Goal: Task Accomplishment & Management: Manage account settings

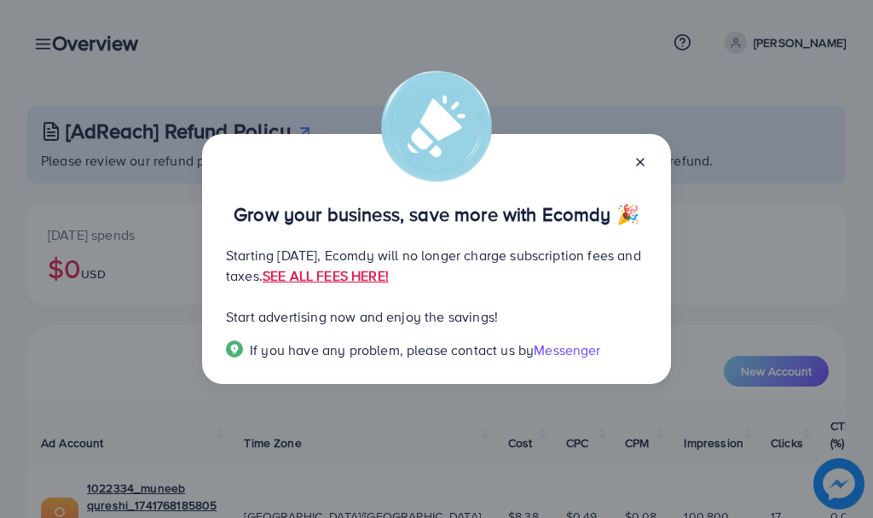
click at [639, 161] on icon at bounding box center [641, 162] width 14 height 14
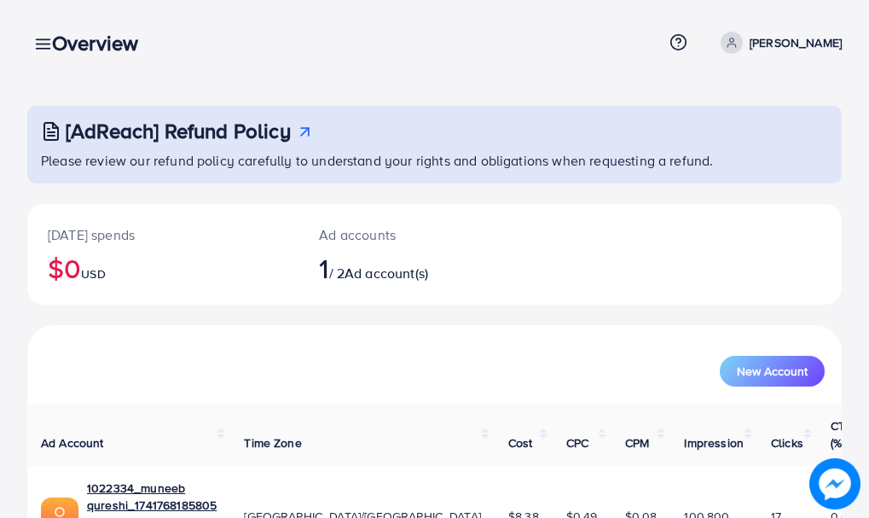
click at [47, 43] on div "Overview" at bounding box center [101, 43] width 127 height 25
click at [33, 37] on link at bounding box center [39, 42] width 25 height 21
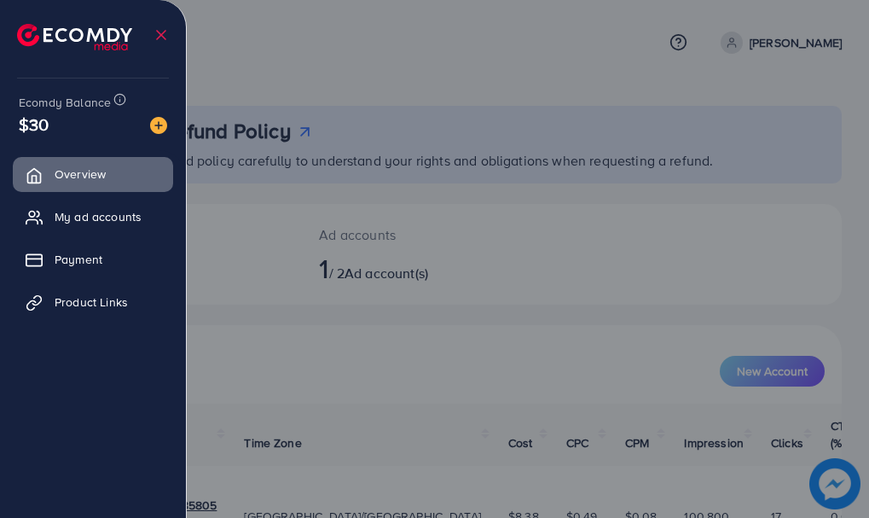
click at [591, 299] on div at bounding box center [434, 310] width 869 height 621
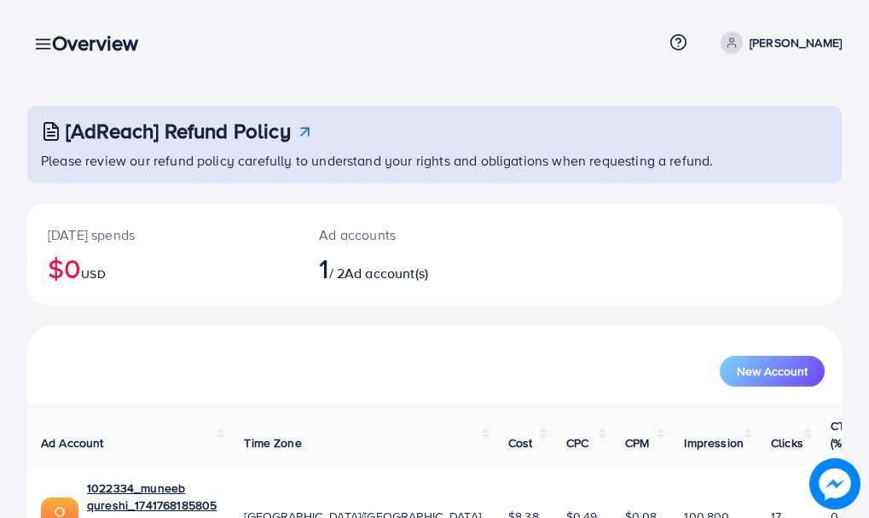
click at [46, 43] on div "Overview" at bounding box center [101, 43] width 127 height 25
click at [36, 43] on icon at bounding box center [43, 44] width 18 height 18
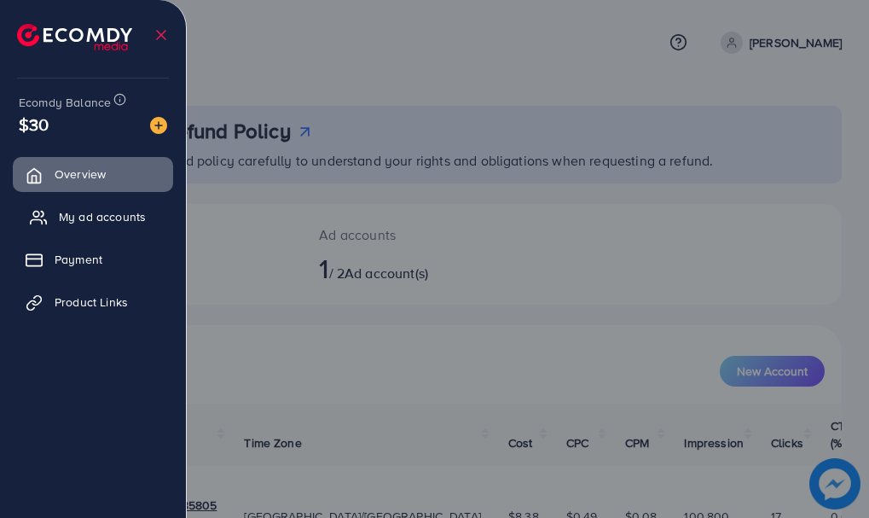
click at [108, 210] on span "My ad accounts" at bounding box center [102, 216] width 87 height 17
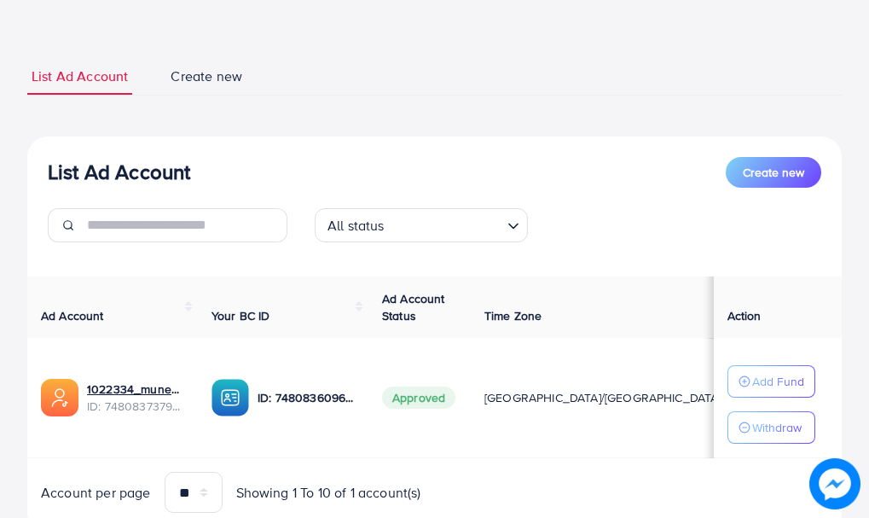
scroll to position [131, 0]
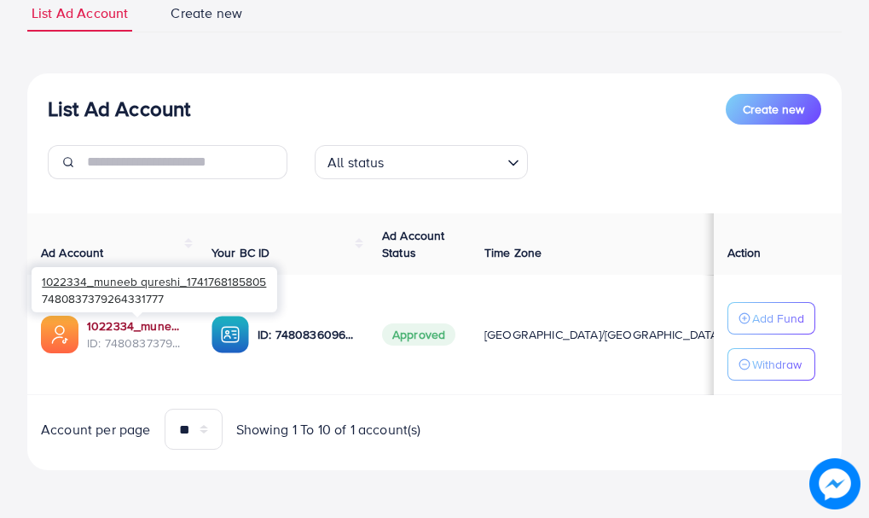
click at [113, 324] on link "1022334_muneeb qureshi_1741768185805" at bounding box center [135, 325] width 97 height 17
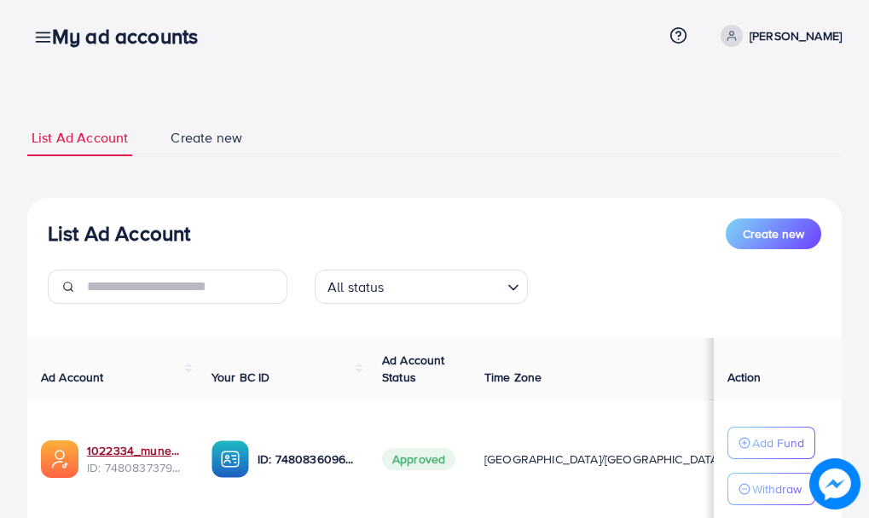
scroll to position [0, 0]
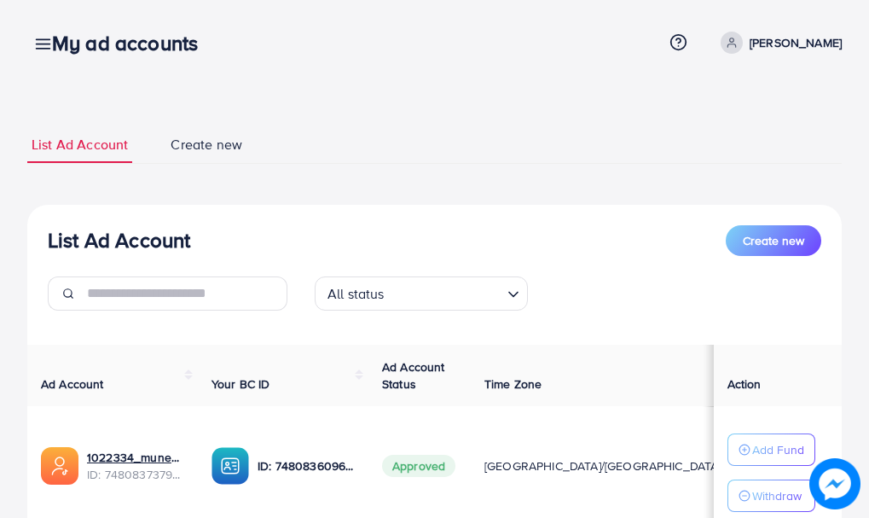
click at [41, 38] on div "My ad accounts" at bounding box center [131, 43] width 187 height 25
click at [38, 38] on icon at bounding box center [43, 44] width 18 height 18
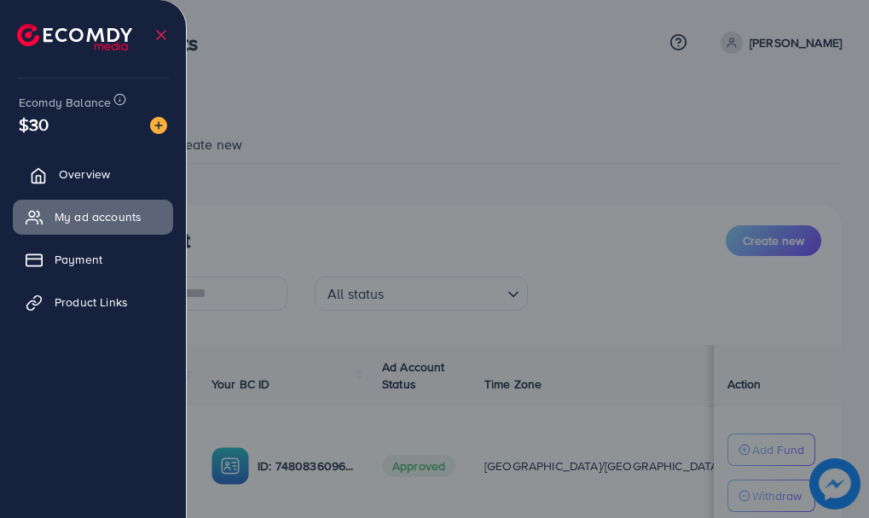
click at [82, 174] on span "Overview" at bounding box center [84, 173] width 51 height 17
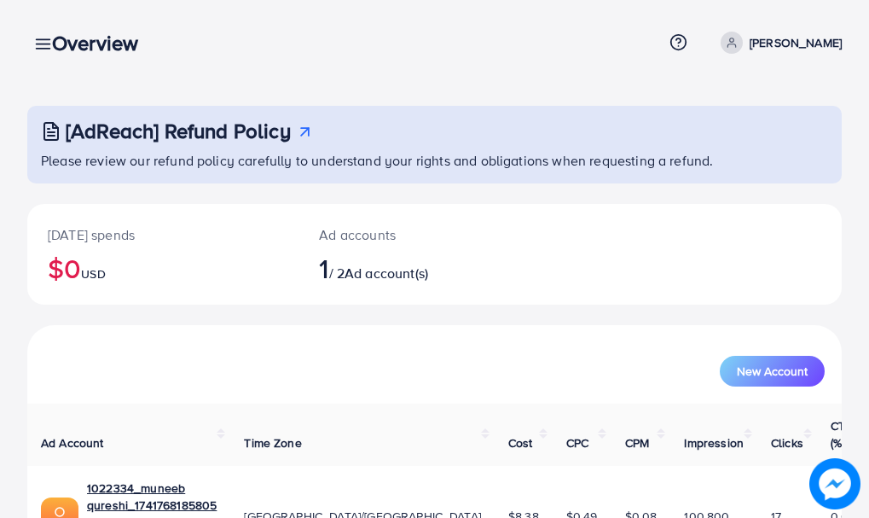
click at [792, 46] on p "[PERSON_NAME]" at bounding box center [796, 42] width 92 height 20
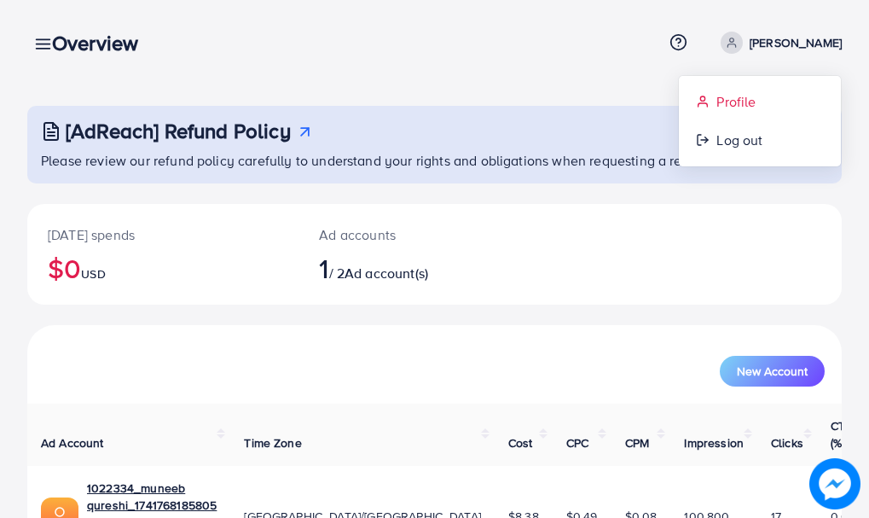
click at [745, 94] on span "Profile" at bounding box center [735, 101] width 39 height 20
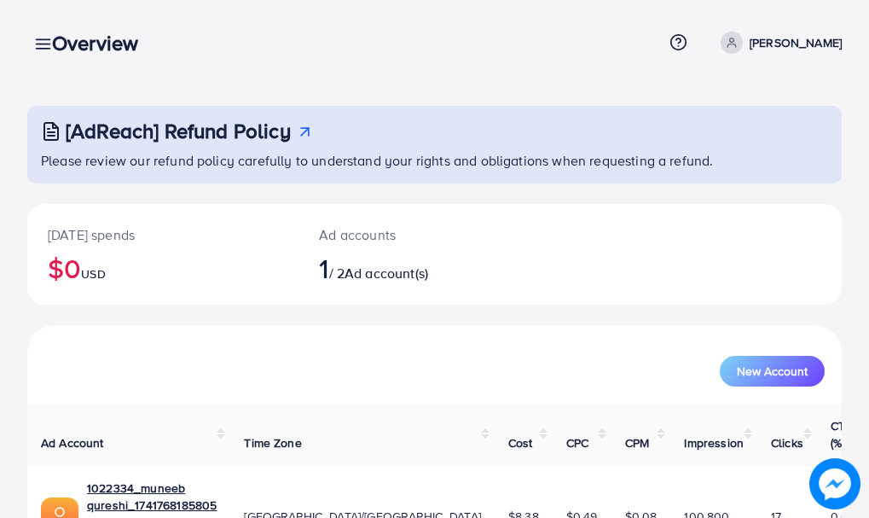
select select "********"
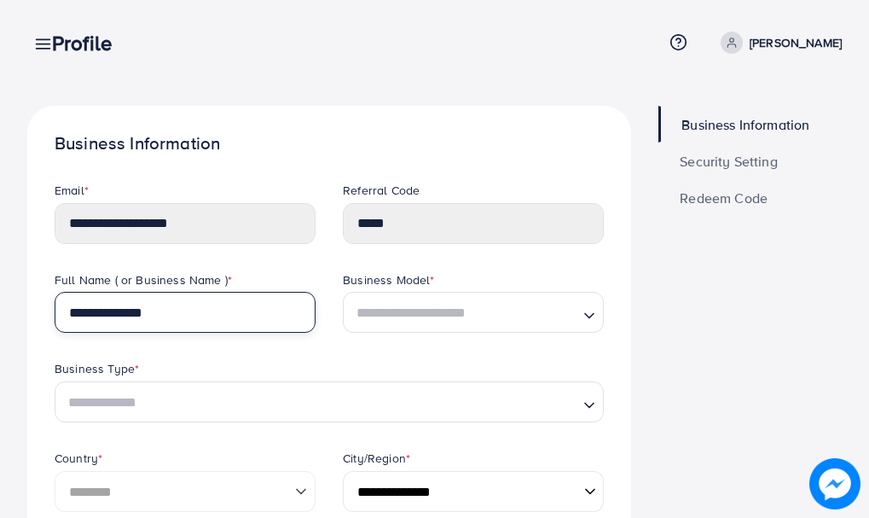
click at [199, 313] on input "**********" at bounding box center [185, 312] width 261 height 41
click at [189, 310] on input "**********" at bounding box center [185, 312] width 261 height 41
drag, startPoint x: 188, startPoint y: 310, endPoint x: 26, endPoint y: 304, distance: 161.2
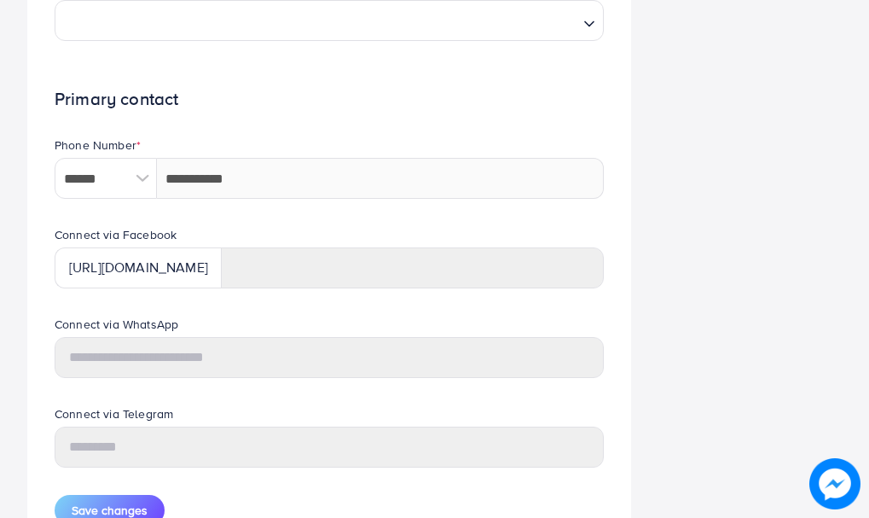
scroll to position [829, 0]
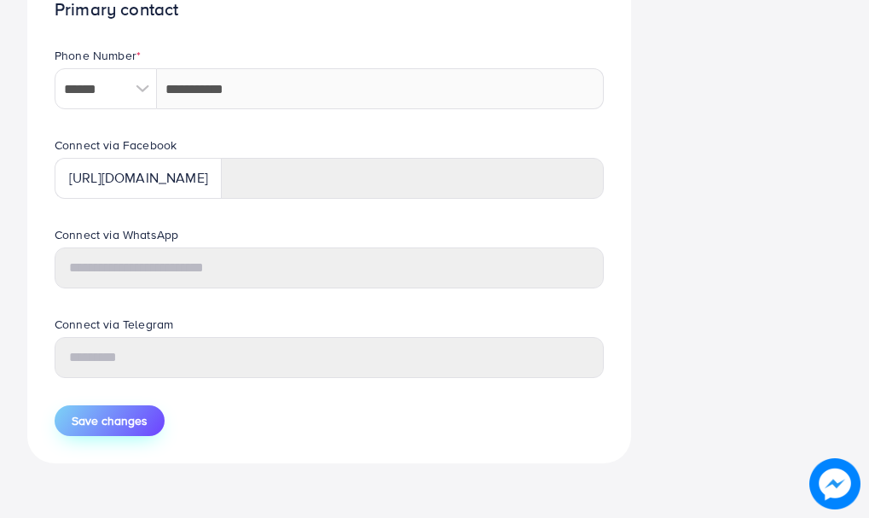
type input "**********"
click at [79, 417] on span "Save changes" at bounding box center [110, 420] width 76 height 17
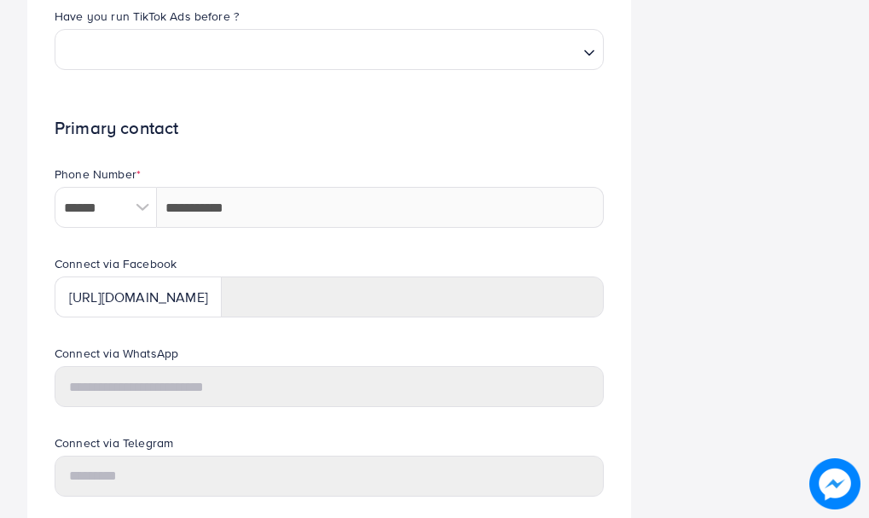
scroll to position [947, 0]
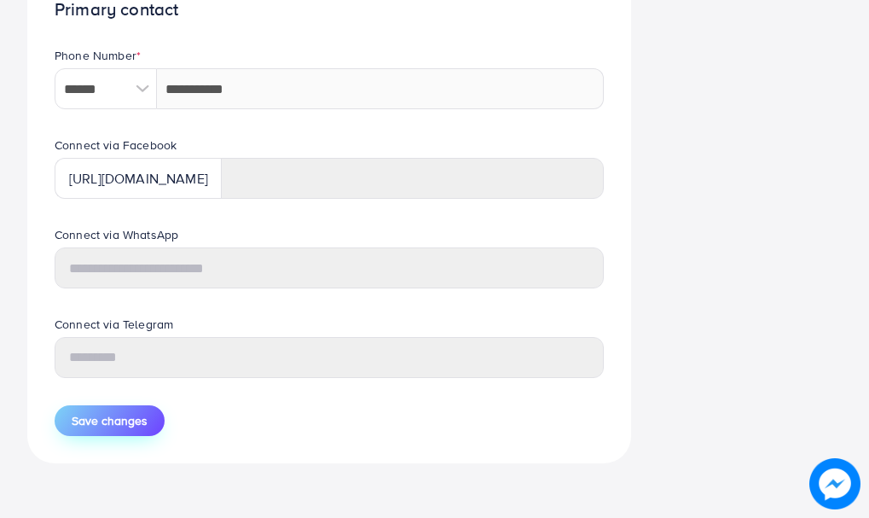
click at [134, 420] on span "Save changes" at bounding box center [110, 420] width 76 height 17
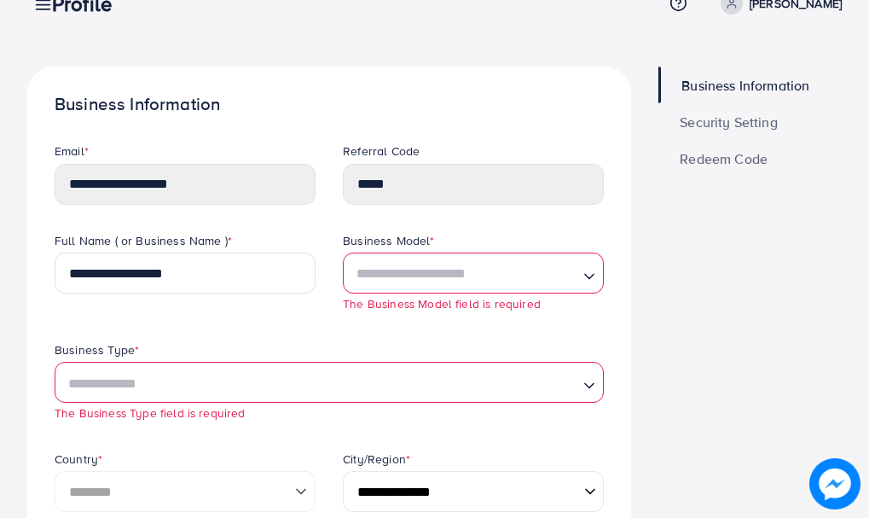
scroll to position [9, 0]
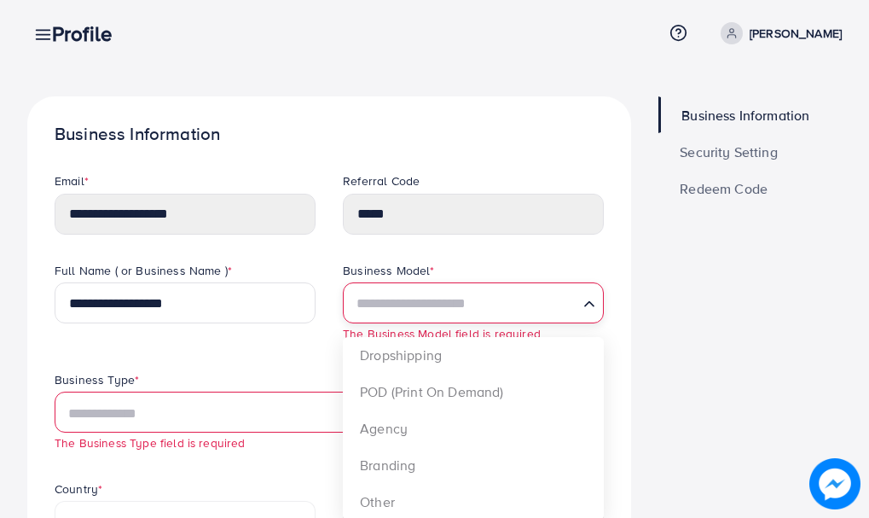
click at [554, 302] on input "Search for option" at bounding box center [463, 304] width 226 height 26
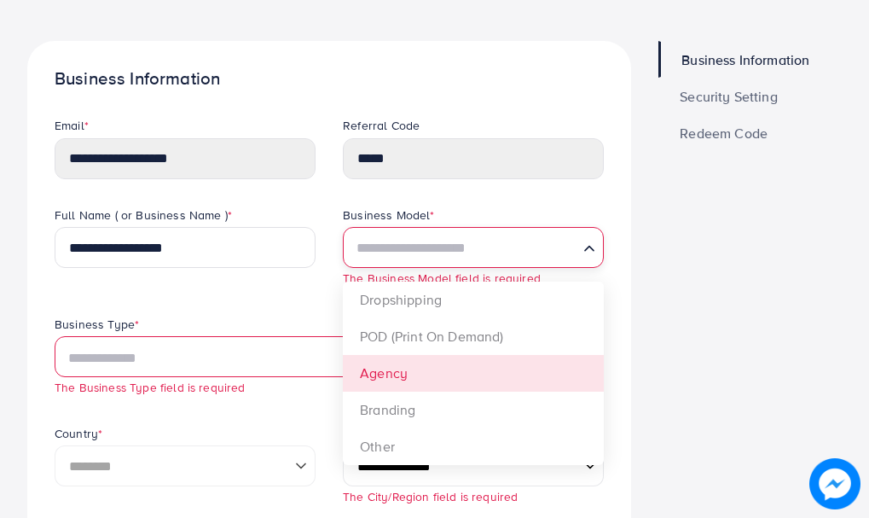
scroll to position [95, 0]
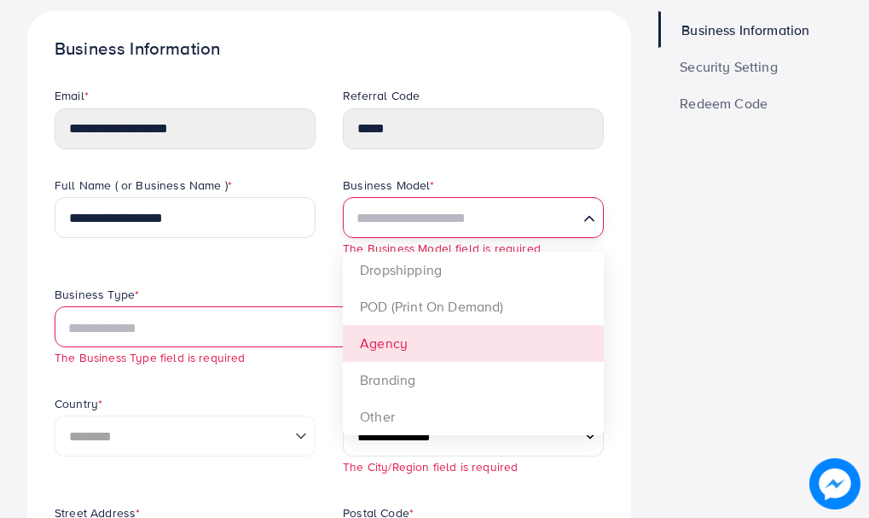
click at [519, 334] on div "**********" at bounding box center [329, 340] width 576 height 327
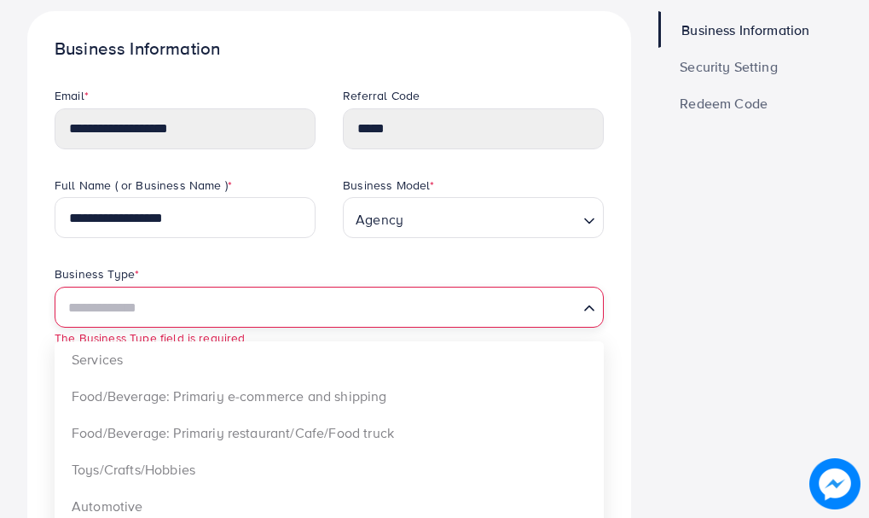
click at [382, 318] on input "Search for option" at bounding box center [319, 308] width 514 height 26
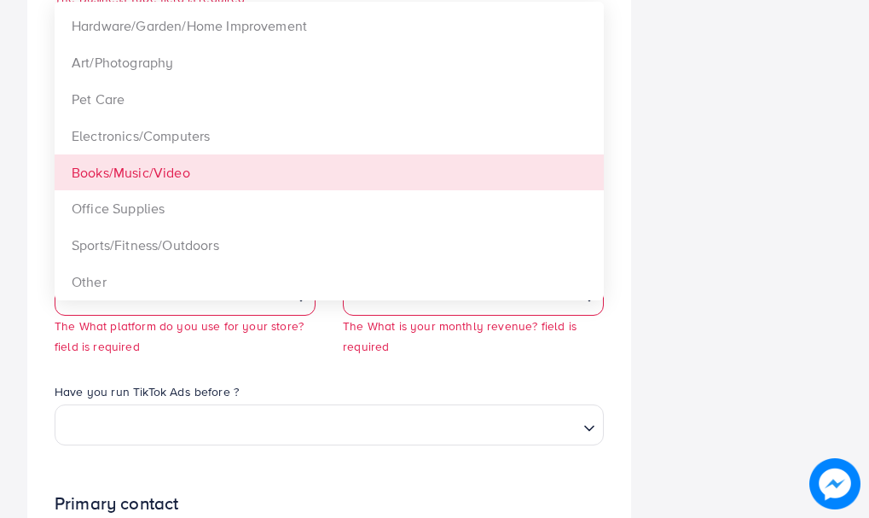
scroll to position [436, 0]
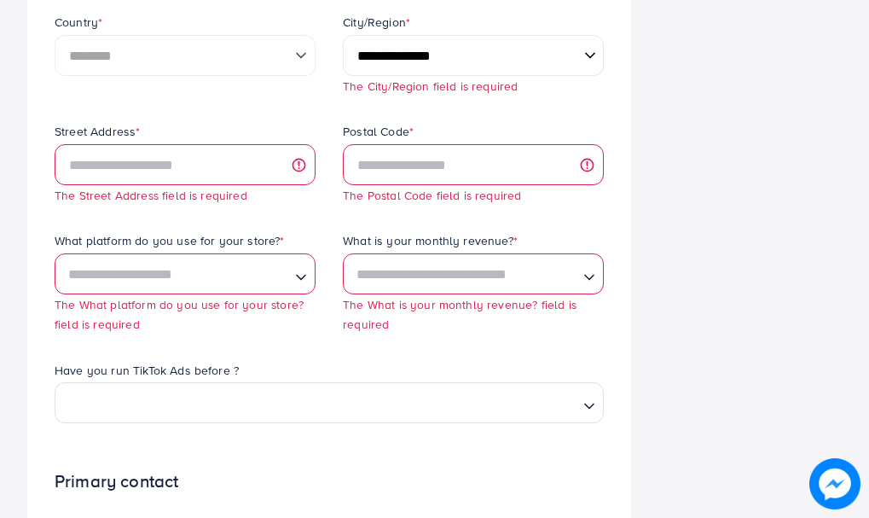
click at [292, 280] on icon "Search for option" at bounding box center [300, 277] width 17 height 17
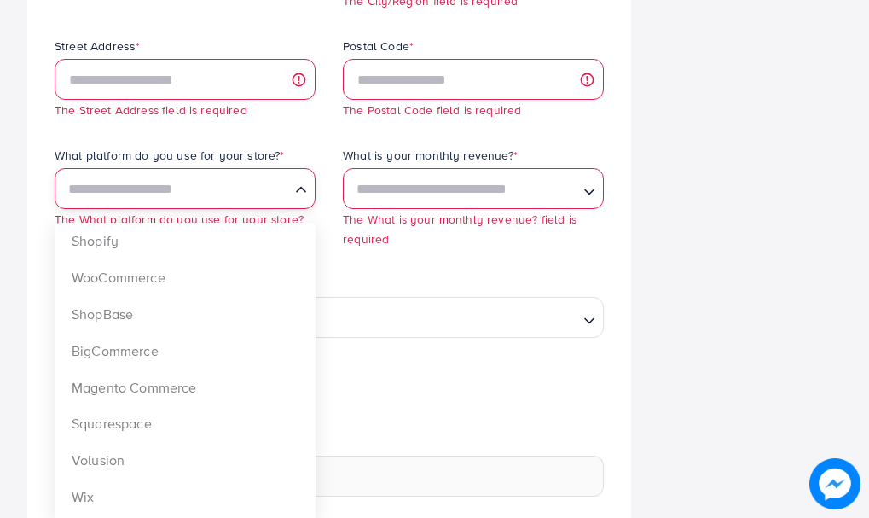
scroll to position [606, 0]
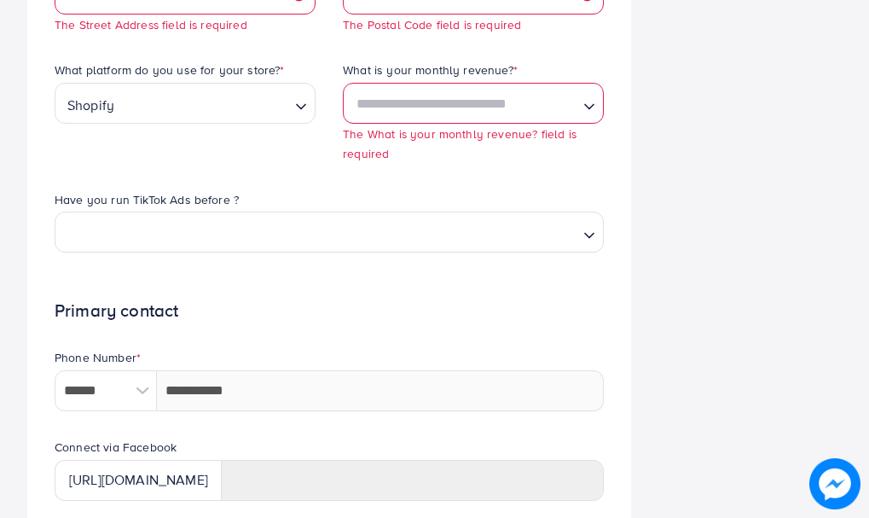
click at [222, 157] on div "What platform do you use for your store? * Shopify Loading... Shopify WooCommer…" at bounding box center [185, 125] width 288 height 129
click at [547, 105] on input "Search for option" at bounding box center [463, 104] width 226 height 26
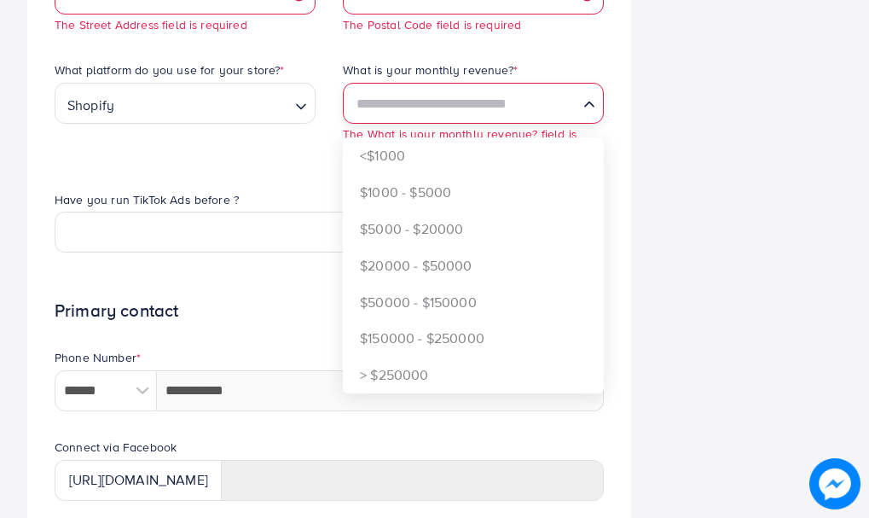
click at [645, 126] on div "Business Information Security Setting Redeem Code" at bounding box center [750, 145] width 211 height 1293
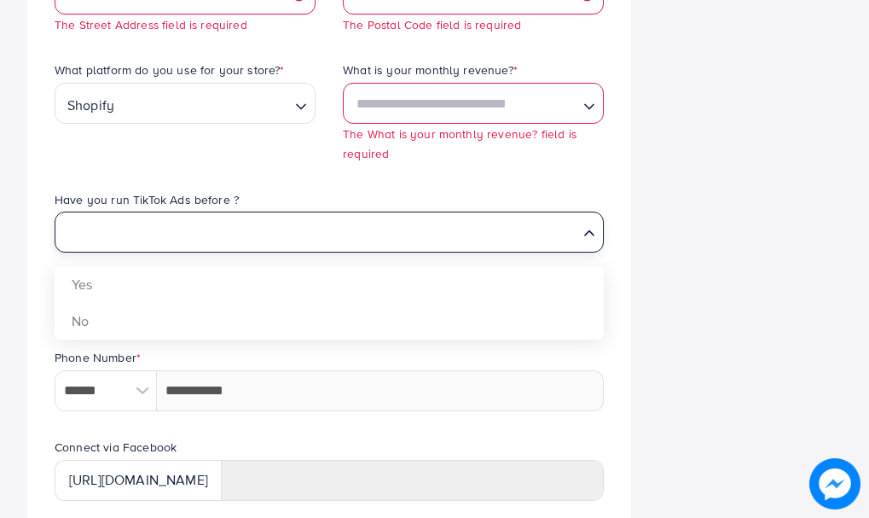
click at [556, 223] on input "Search for option" at bounding box center [319, 234] width 514 height 26
click at [730, 272] on div "Business Information Security Setting Redeem Code" at bounding box center [750, 145] width 211 height 1293
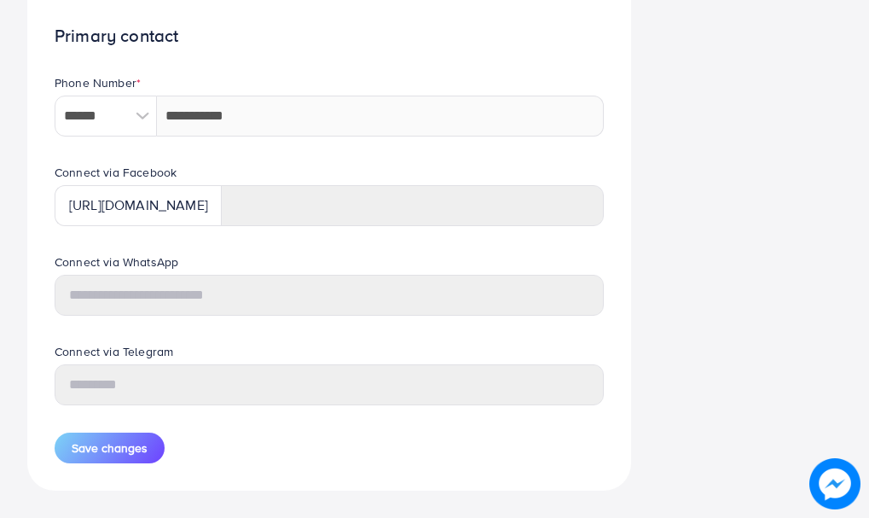
scroll to position [908, 0]
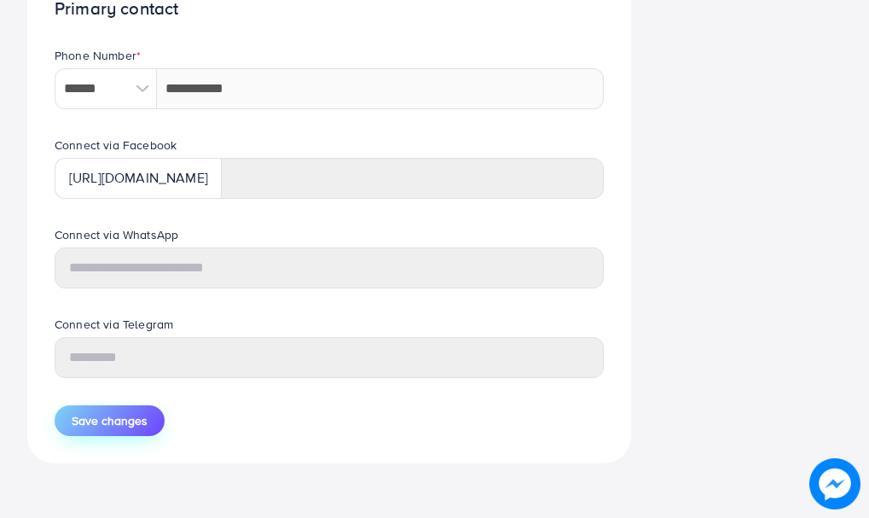
drag, startPoint x: 77, startPoint y: 409, endPoint x: 98, endPoint y: 420, distance: 24.0
click at [86, 414] on button "Save changes" at bounding box center [110, 420] width 110 height 31
click at [99, 420] on span "Save changes" at bounding box center [110, 420] width 76 height 17
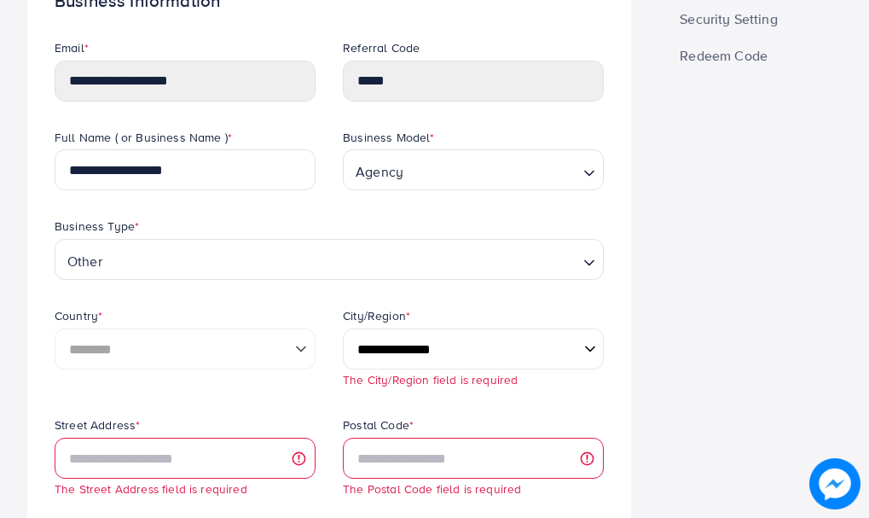
scroll to position [141, 0]
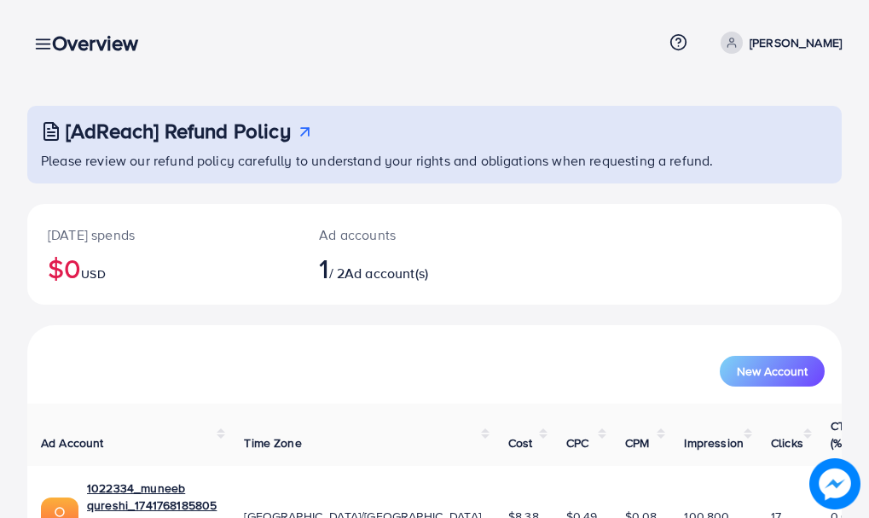
click at [814, 44] on p "[PERSON_NAME]" at bounding box center [796, 42] width 92 height 20
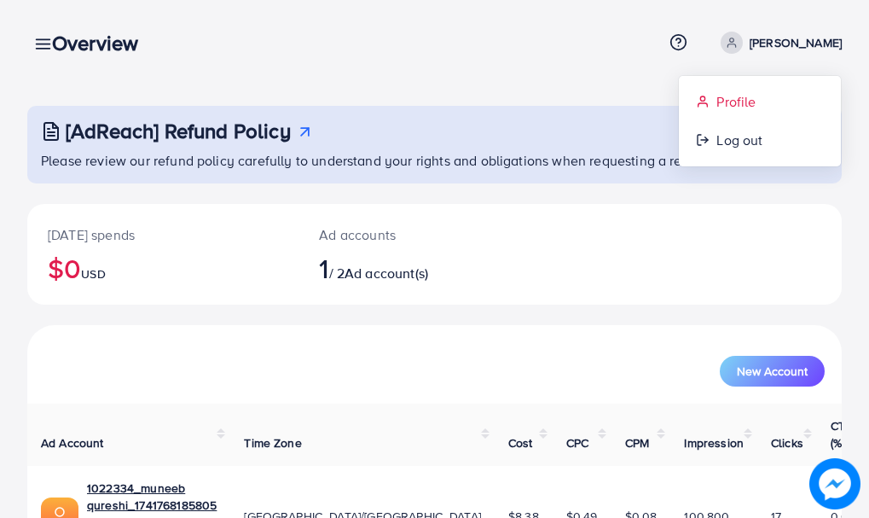
click at [761, 103] on link "Profile" at bounding box center [760, 102] width 162 height 38
select select "********"
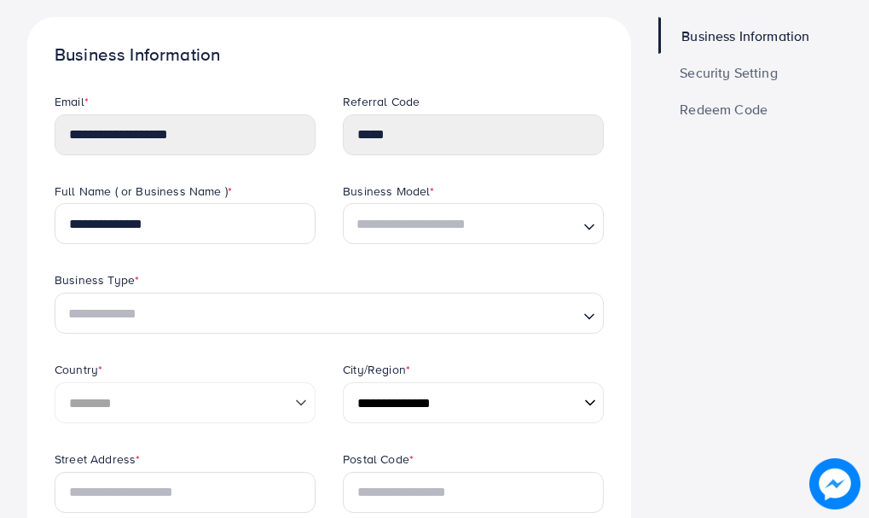
scroll to position [85, 0]
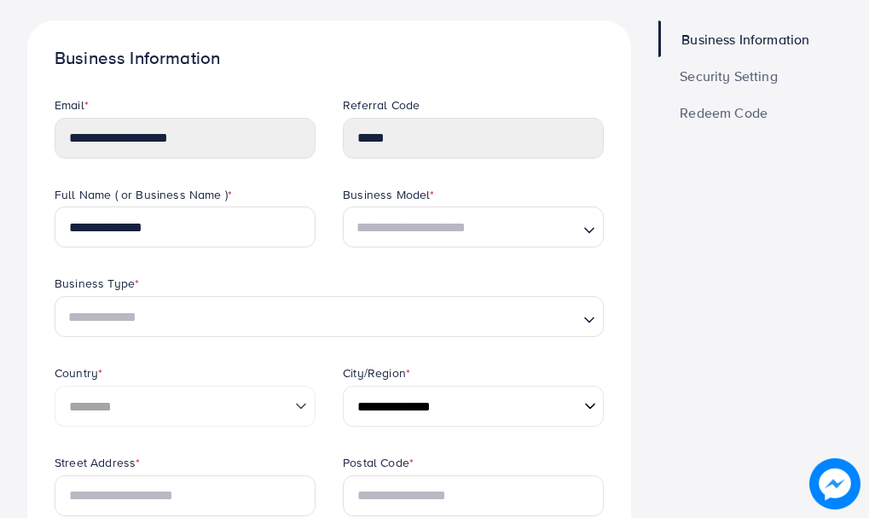
click at [750, 72] on span "Security Setting" at bounding box center [729, 76] width 98 height 14
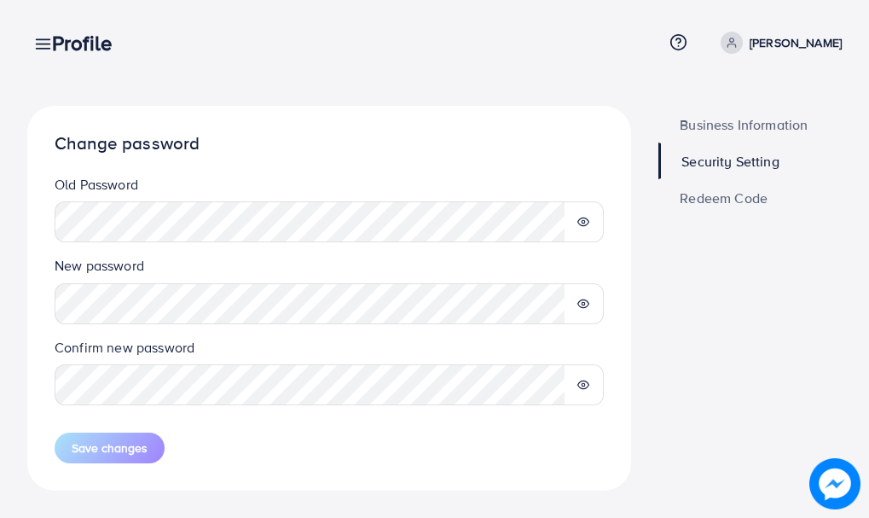
click at [583, 222] on icon at bounding box center [583, 222] width 12 height 12
click at [583, 222] on line at bounding box center [583, 222] width 11 height 11
click at [585, 217] on icon at bounding box center [583, 222] width 12 height 12
click at [582, 303] on circle at bounding box center [583, 303] width 3 height 3
click at [580, 393] on div at bounding box center [584, 384] width 40 height 41
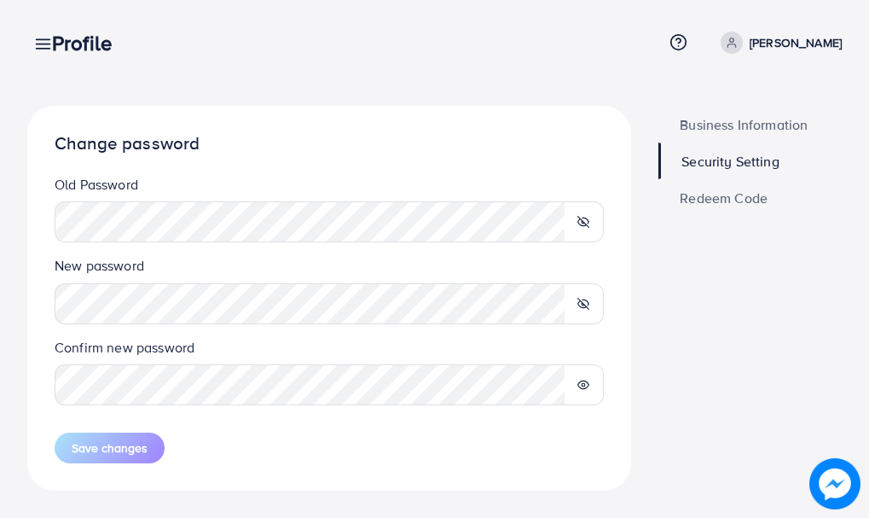
click at [583, 379] on icon at bounding box center [583, 385] width 12 height 12
click at [723, 200] on span "Redeem Code" at bounding box center [724, 198] width 88 height 14
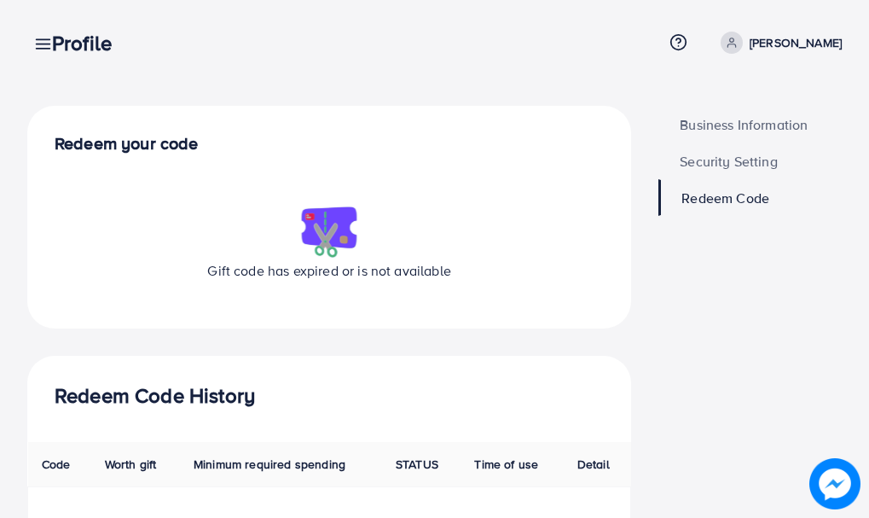
click at [736, 126] on span "Business Information" at bounding box center [744, 125] width 128 height 14
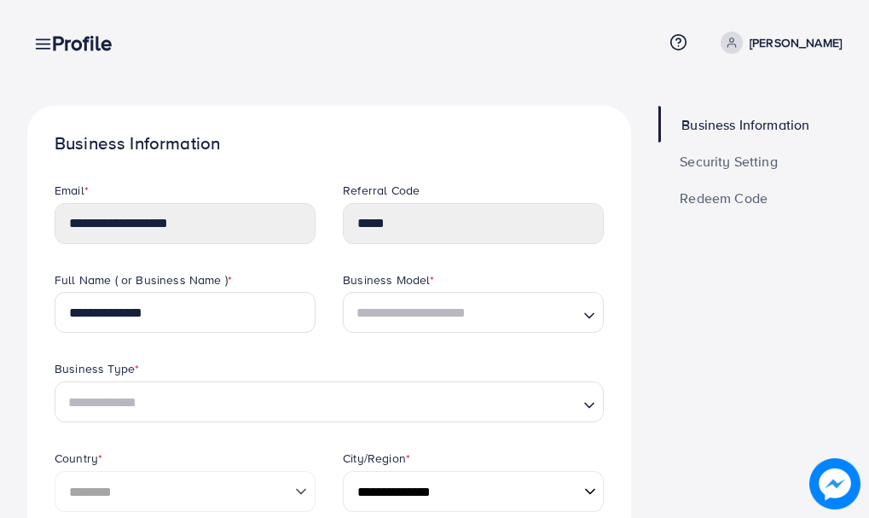
click at [37, 40] on line at bounding box center [44, 40] width 14 height 0
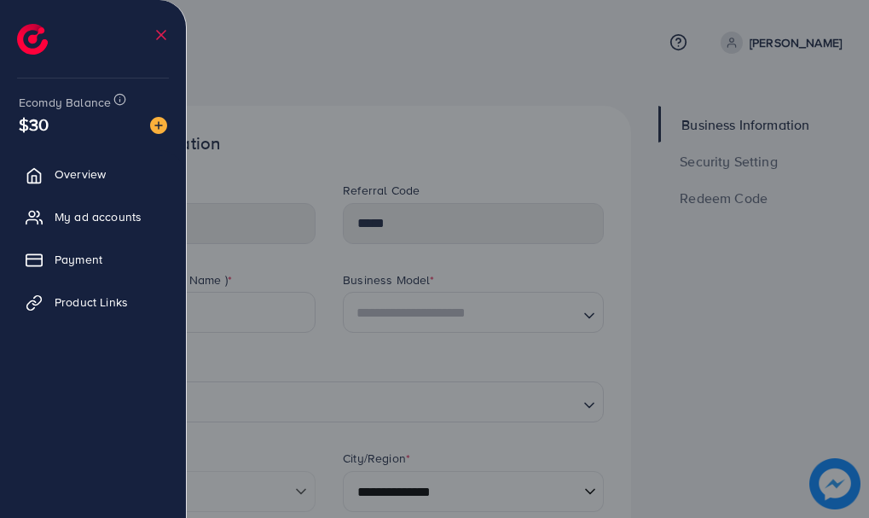
click at [518, 109] on div at bounding box center [434, 310] width 869 height 621
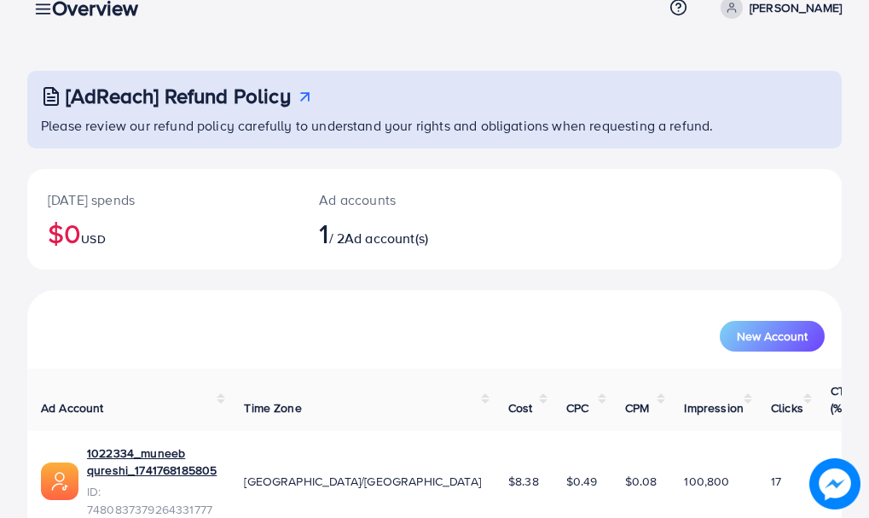
scroll to position [69, 0]
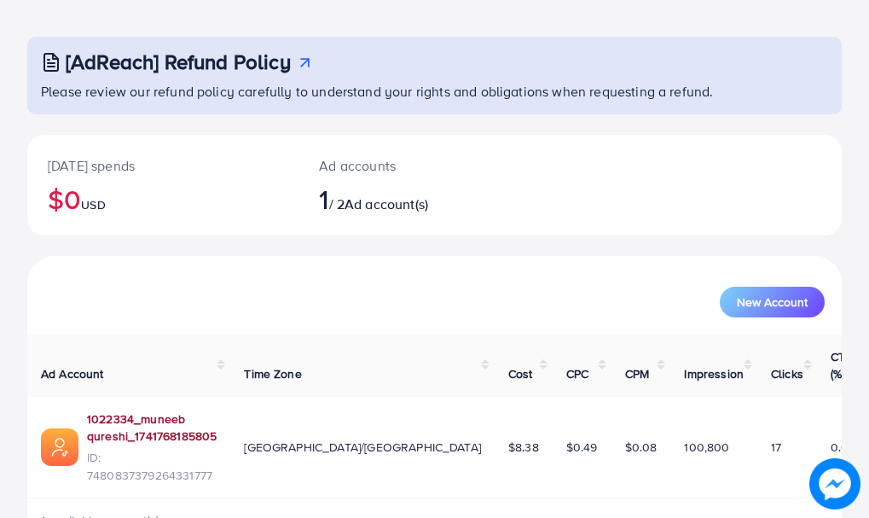
click at [217, 410] on link "1022334_muneeb qureshi_1741768185805" at bounding box center [152, 427] width 130 height 35
